Goal: Information Seeking & Learning: Learn about a topic

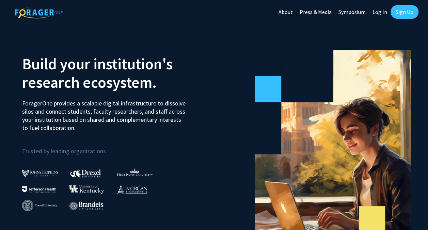
click at [400, 14] on link "Sign Up" at bounding box center [405, 12] width 28 height 14
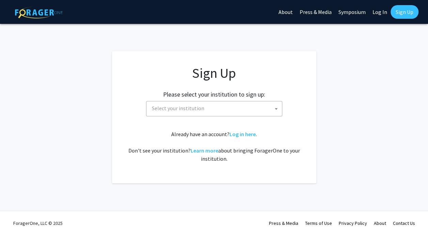
click at [221, 111] on span "Select your institution" at bounding box center [215, 108] width 133 height 14
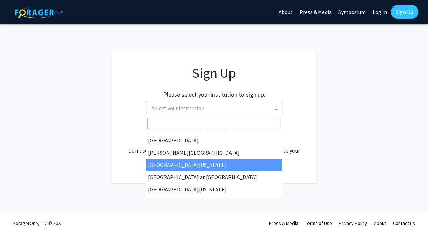
scroll to position [238, 0]
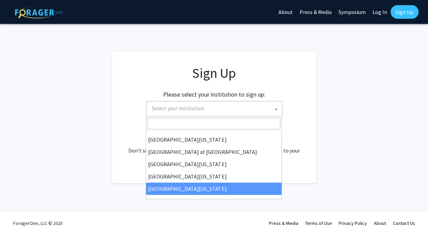
select select "33"
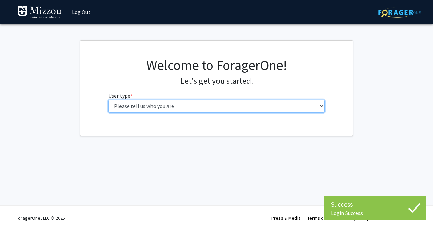
click at [182, 107] on select "Please tell us who you are Undergraduate Student Master's Student Doctoral Cand…" at bounding box center [216, 105] width 217 height 13
select select "1: undergrad"
click at [108, 99] on select "Please tell us who you are Undergraduate Student Master's Student Doctoral Cand…" at bounding box center [216, 105] width 217 height 13
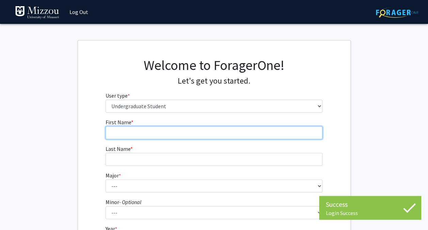
click at [187, 133] on input "First Name * required" at bounding box center [214, 132] width 217 height 13
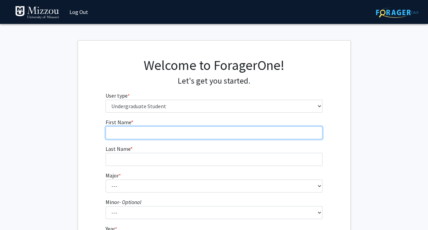
type input "[PERSON_NAME]"
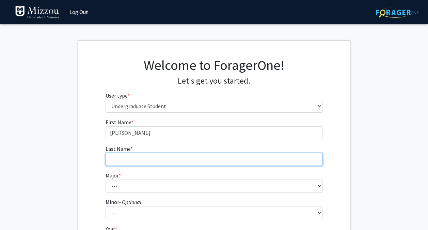
type input "Heer"
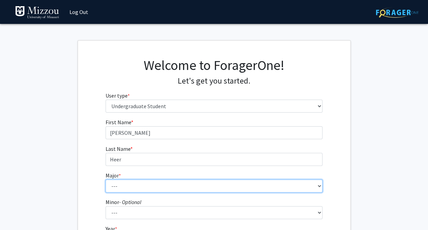
click at [150, 189] on select "--- Agribusiness Management Agricultural Education Agricultural Education: Comm…" at bounding box center [214, 185] width 217 height 13
select select "14: 2503"
click at [106, 179] on select "--- Agribusiness Management Agricultural Education Agricultural Education: Comm…" at bounding box center [214, 185] width 217 height 13
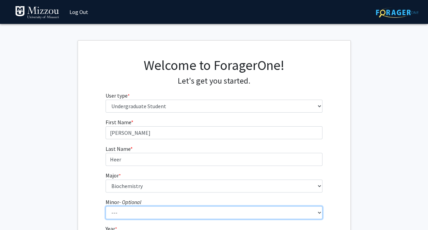
click at [127, 213] on select "--- Accountancy Aerospace Engineering Aerospace Studies Agribusiness Management…" at bounding box center [214, 212] width 217 height 13
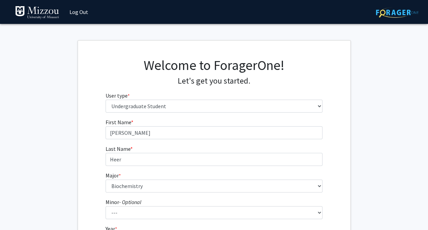
click at [88, 199] on div "First Name * required [PERSON_NAME] Name * required [PERSON_NAME] Major * requi…" at bounding box center [214, 204] width 273 height 173
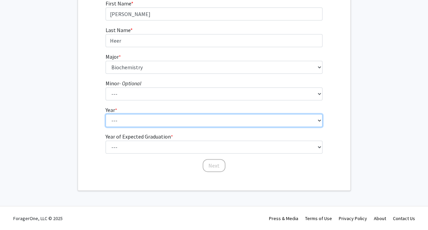
click at [117, 124] on select "--- First-year Sophomore Junior Senior Postbaccalaureate Certificate" at bounding box center [214, 120] width 217 height 13
select select "1: first-year"
click at [106, 114] on select "--- First-year Sophomore Junior Senior Postbaccalaureate Certificate" at bounding box center [214, 120] width 217 height 13
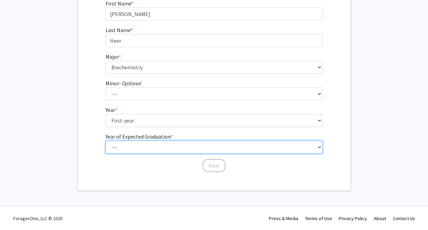
click at [121, 149] on select "--- 2025 2026 2027 2028 2029 2030 2031 2032 2033 2034" at bounding box center [214, 146] width 217 height 13
select select "5: 2029"
click at [106, 140] on select "--- 2025 2026 2027 2028 2029 2030 2031 2032 2033 2034" at bounding box center [214, 146] width 217 height 13
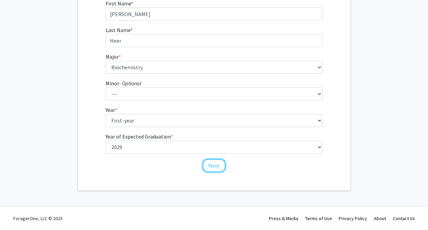
click at [206, 169] on button "Next" at bounding box center [214, 165] width 23 height 13
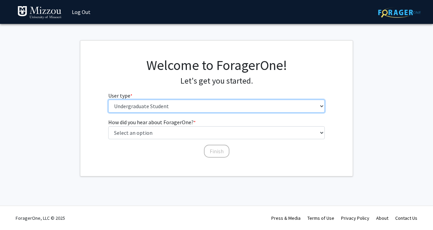
click at [174, 110] on select "Please tell us who you are Undergraduate Student Master's Student Doctoral Cand…" at bounding box center [216, 105] width 217 height 13
click at [108, 99] on select "Please tell us who you are Undergraduate Student Master's Student Doctoral Cand…" at bounding box center [216, 105] width 217 height 13
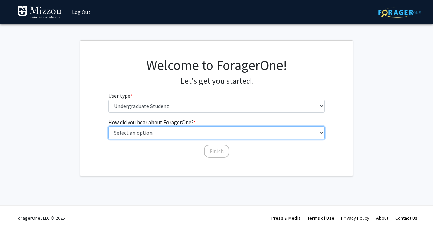
click at [160, 130] on select "Select an option Peer/student recommendation Faculty/staff recommendation Unive…" at bounding box center [216, 132] width 217 height 13
select select "2: faculty_recommendation"
click at [108, 126] on select "Select an option Peer/student recommendation Faculty/staff recommendation Unive…" at bounding box center [216, 132] width 217 height 13
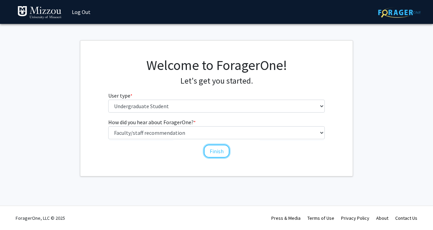
click at [218, 151] on button "Finish" at bounding box center [217, 150] width 26 height 13
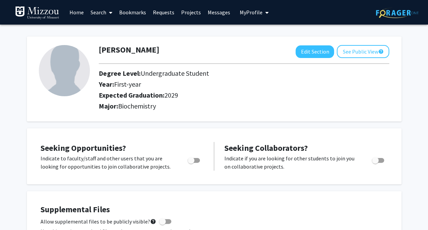
click at [111, 14] on icon at bounding box center [110, 12] width 3 height 5
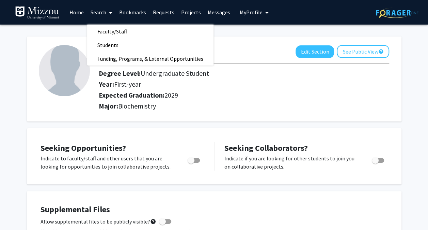
click at [109, 31] on span "Faculty/Staff" at bounding box center [112, 32] width 50 height 14
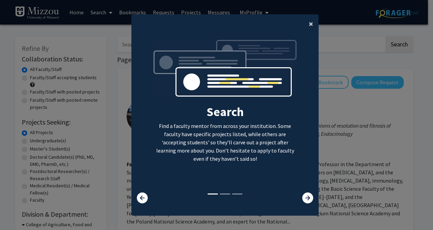
click at [309, 27] on span "×" at bounding box center [311, 23] width 4 height 11
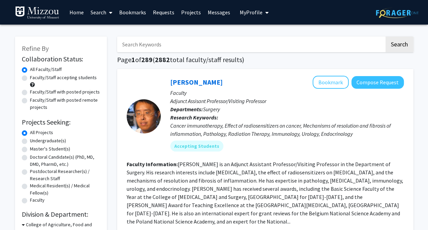
click at [242, 50] on input "Search Keywords" at bounding box center [250, 44] width 267 height 16
type input "skin"
click at [392, 46] on button "Search" at bounding box center [400, 44] width 28 height 16
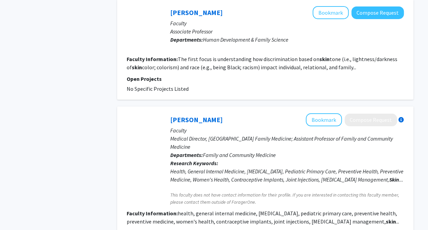
scroll to position [1325, 0]
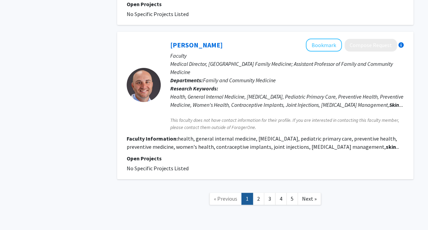
click at [260, 192] on link "2" at bounding box center [259, 198] width 12 height 12
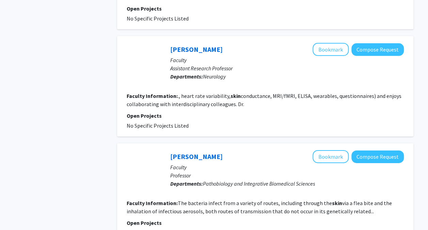
scroll to position [1122, 0]
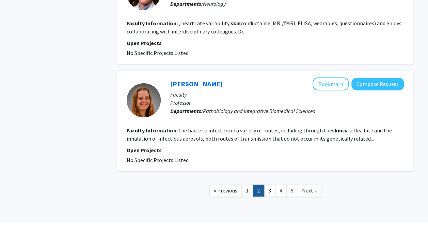
drag, startPoint x: 360, startPoint y: 136, endPoint x: 290, endPoint y: 174, distance: 79.9
click at [290, 184] on link "5" at bounding box center [292, 190] width 12 height 12
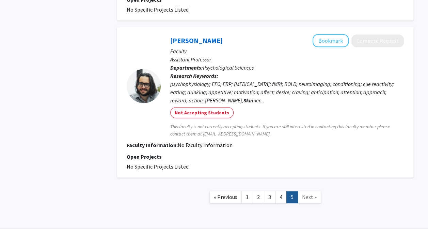
scroll to position [370, 0]
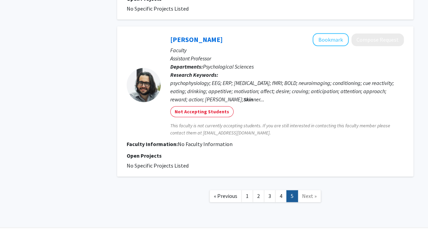
click at [281, 190] on link "4" at bounding box center [281, 196] width 12 height 12
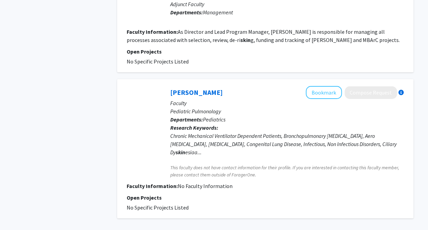
scroll to position [1235, 0]
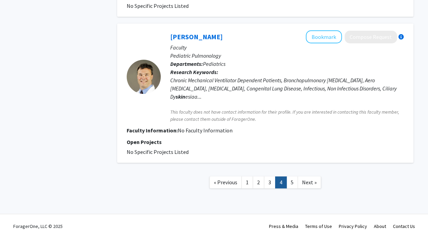
click at [258, 176] on link "2" at bounding box center [259, 182] width 12 height 12
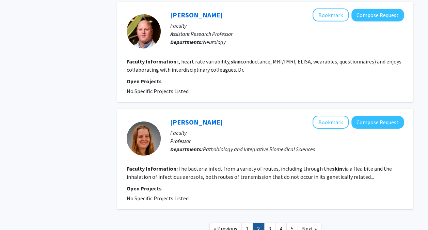
scroll to position [1122, 0]
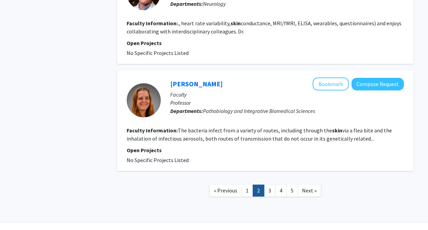
click at [268, 184] on link "3" at bounding box center [270, 190] width 12 height 12
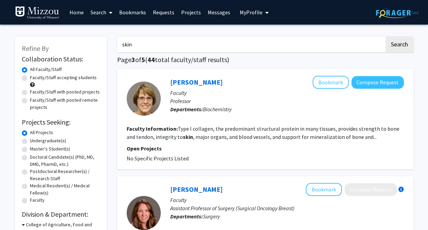
drag, startPoint x: 146, startPoint y: 44, endPoint x: 83, endPoint y: 38, distance: 62.5
type input "dermatology"
click at [386, 36] on button "Search" at bounding box center [400, 44] width 28 height 16
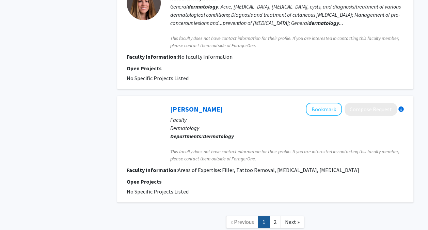
scroll to position [1273, 0]
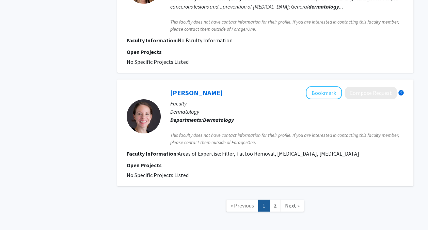
click at [275, 199] on link "2" at bounding box center [275, 205] width 12 height 12
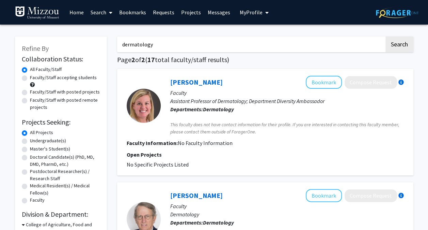
drag, startPoint x: 155, startPoint y: 46, endPoint x: 122, endPoint y: 42, distance: 34.0
click at [122, 42] on input "dermatology" at bounding box center [250, 44] width 267 height 16
type input "physician assistant"
click at [392, 45] on button "Search" at bounding box center [400, 44] width 28 height 16
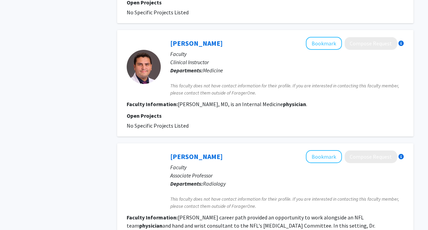
scroll to position [1194, 0]
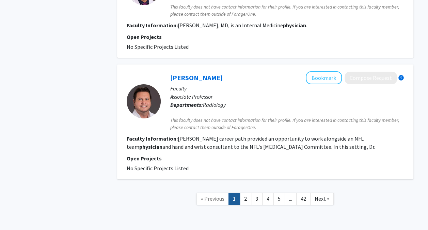
click at [245, 192] on link "2" at bounding box center [246, 198] width 12 height 12
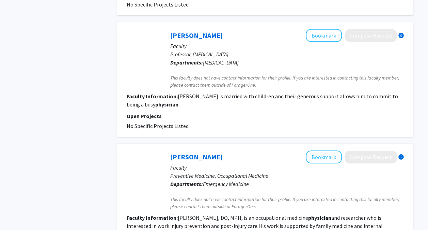
scroll to position [1141, 0]
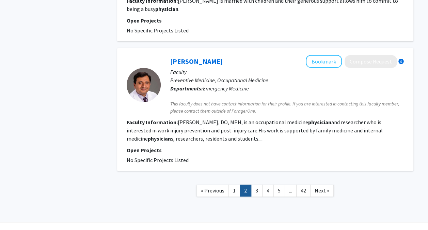
click at [256, 184] on link "3" at bounding box center [257, 190] width 12 height 12
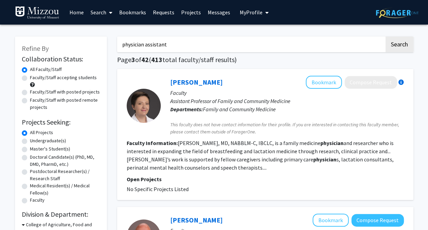
drag, startPoint x: 179, startPoint y: 46, endPoint x: 115, endPoint y: 46, distance: 63.7
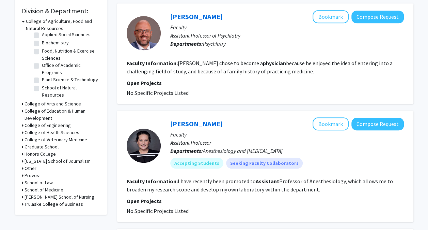
scroll to position [204, 0]
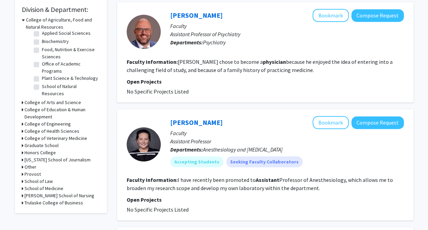
click at [55, 187] on h3 "School of Medicine" at bounding box center [44, 188] width 39 height 7
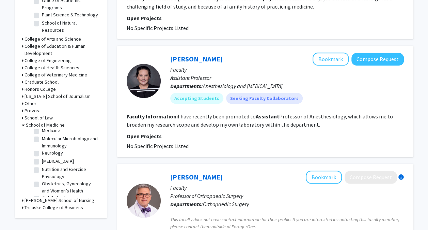
scroll to position [84, 0]
click at [42, 169] on label "Nutrition and Exercise Physiology" at bounding box center [70, 172] width 57 height 14
click at [42, 169] on input "Nutrition and Exercise Physiology" at bounding box center [44, 167] width 4 height 4
checkbox input "true"
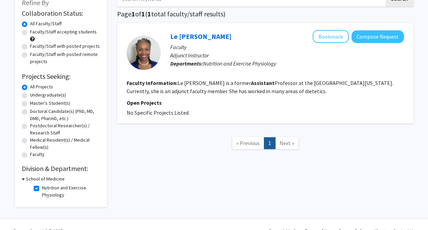
scroll to position [59, 0]
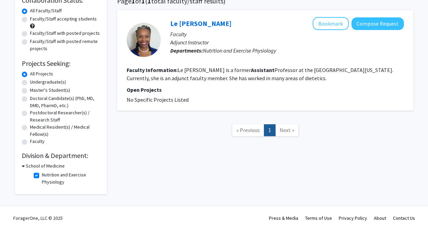
click at [42, 175] on label "Nutrition and Exercise Physiology" at bounding box center [70, 178] width 57 height 14
click at [42, 175] on input "Nutrition and Exercise Physiology" at bounding box center [44, 173] width 4 height 4
checkbox input "false"
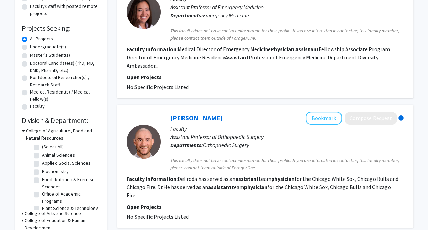
scroll to position [96, 0]
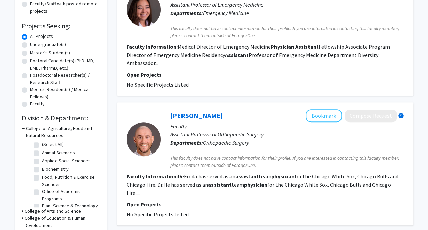
click at [42, 167] on label "Biochemistry" at bounding box center [55, 168] width 27 height 7
click at [42, 167] on input "Biochemistry" at bounding box center [44, 167] width 4 height 4
checkbox input "true"
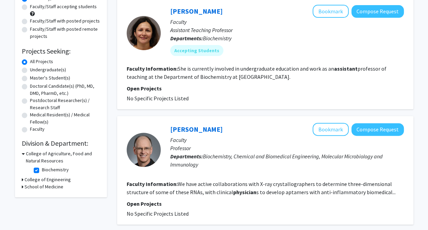
scroll to position [81, 0]
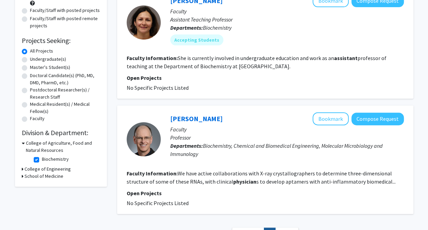
click at [42, 159] on label "Biochemistry" at bounding box center [55, 158] width 27 height 7
click at [42, 159] on input "Biochemistry" at bounding box center [44, 157] width 4 height 4
checkbox input "false"
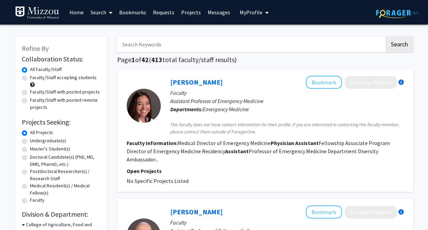
click at [157, 50] on input "Search Keywords" at bounding box center [250, 44] width 267 height 16
type input "skin"
drag, startPoint x: 147, startPoint y: 44, endPoint x: 93, endPoint y: 40, distance: 54.0
type input "cancer"
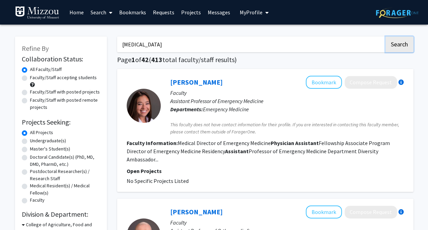
click at [392, 48] on button "Search" at bounding box center [400, 44] width 28 height 16
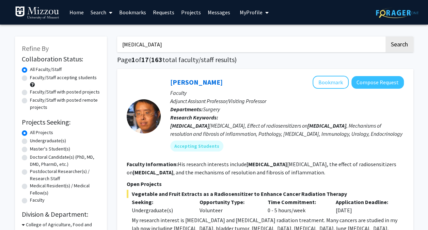
click at [122, 46] on input "cancer" at bounding box center [250, 44] width 267 height 16
click at [264, 107] on p "Departments: Surgery" at bounding box center [287, 109] width 234 height 8
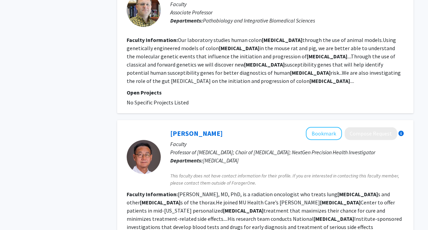
scroll to position [1503, 0]
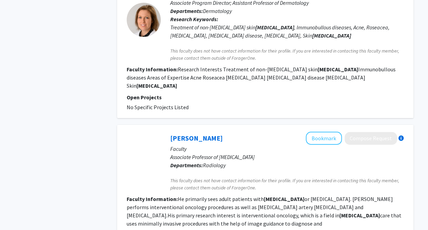
scroll to position [1334, 0]
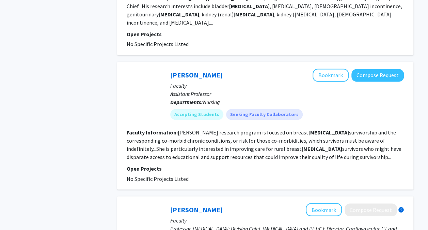
scroll to position [463, 0]
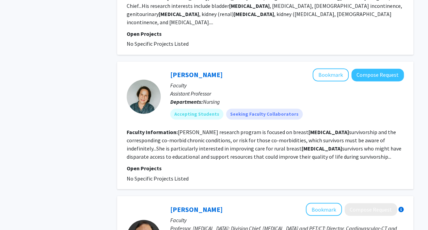
click at [192, 70] on link "Allison Anbari" at bounding box center [196, 74] width 52 height 9
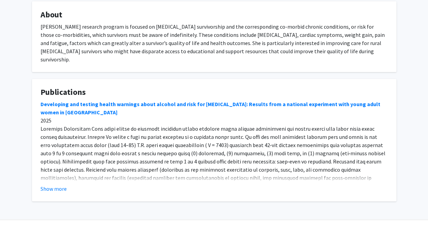
scroll to position [128, 0]
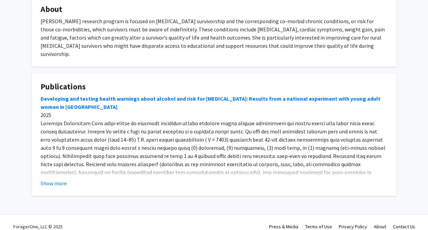
click at [51, 179] on button "Show more" at bounding box center [54, 183] width 26 height 8
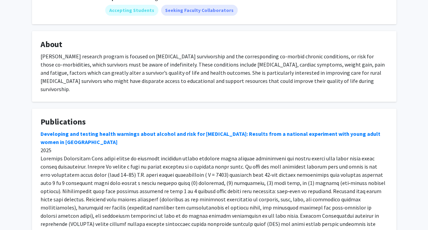
scroll to position [0, 0]
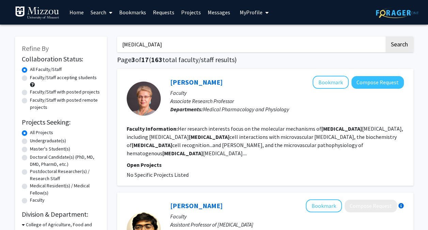
scroll to position [88, 0]
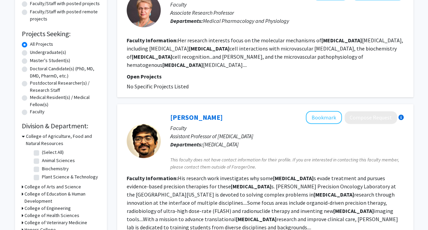
click at [42, 169] on label "Biochemistry" at bounding box center [55, 168] width 27 height 7
click at [42, 169] on input "Biochemistry" at bounding box center [44, 167] width 4 height 4
checkbox input "true"
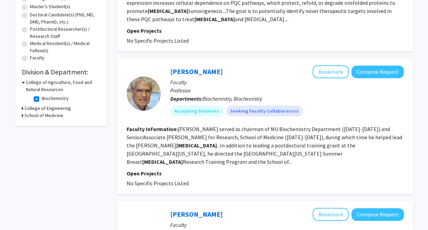
scroll to position [142, 0]
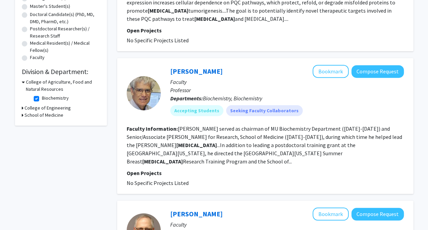
click at [182, 67] on link "Bill Folk" at bounding box center [196, 71] width 52 height 9
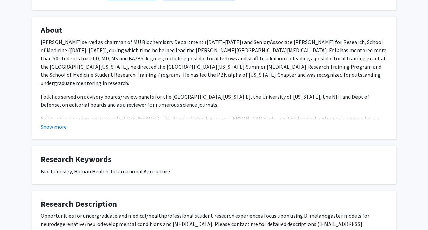
scroll to position [106, 0]
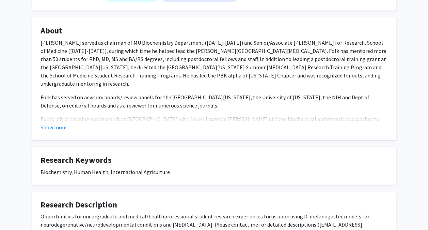
click at [57, 127] on button "Show more" at bounding box center [54, 127] width 26 height 8
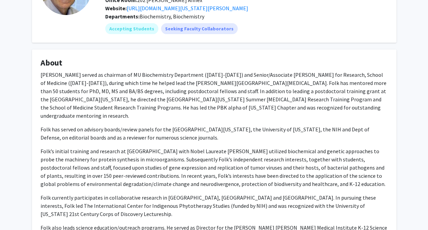
scroll to position [0, 0]
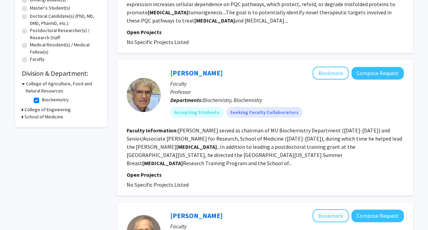
scroll to position [140, 0]
